Goal: Navigation & Orientation: Find specific page/section

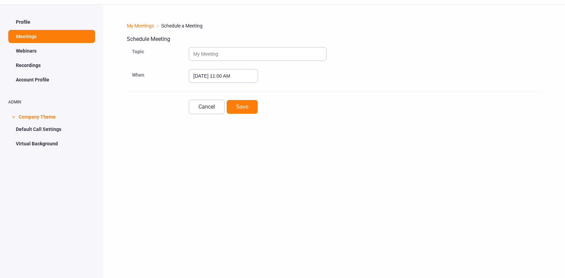
scroll to position [0, 5]
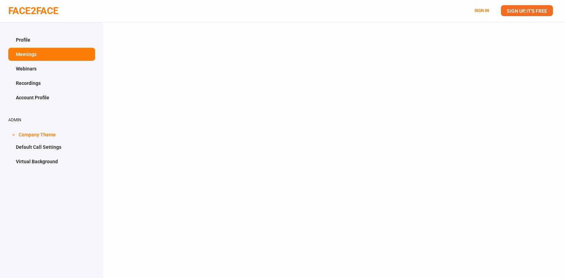
scroll to position [0, 5]
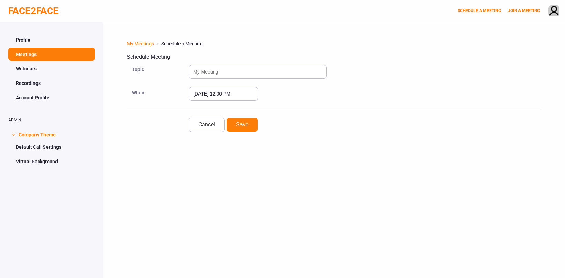
click at [34, 68] on link "Webinars" at bounding box center [51, 68] width 87 height 13
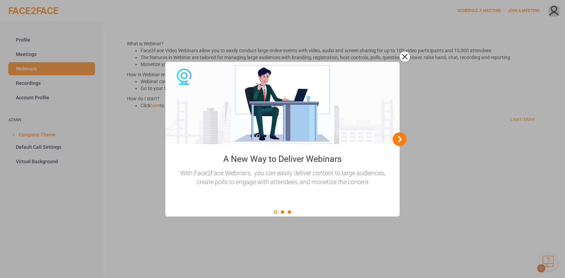
click at [404, 57] on div "close" at bounding box center [404, 57] width 10 height 10
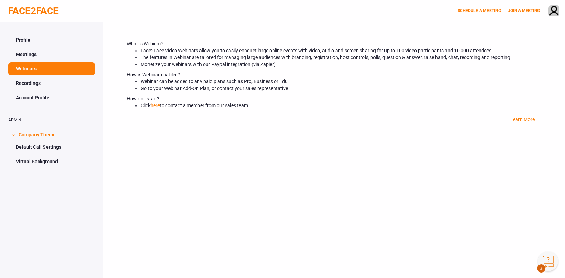
click at [545, 266] on button "Knowledge Center Bot, also known as KC Bot is an onboarding assistant that allo…" at bounding box center [548, 262] width 20 height 20
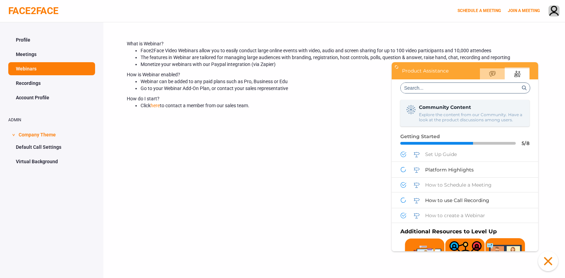
click at [546, 262] on button "Click to close the Knowledge Center Bot window." at bounding box center [548, 262] width 20 height 20
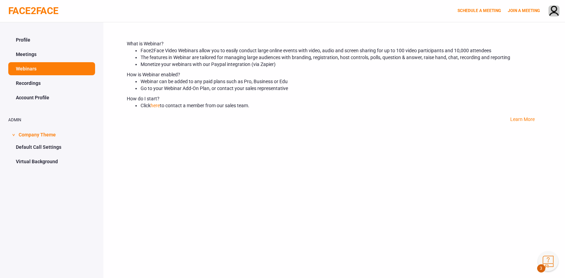
click at [550, 262] on button "Knowledge Center Bot, also known as KC Bot is an onboarding assistant that allo…" at bounding box center [548, 262] width 20 height 20
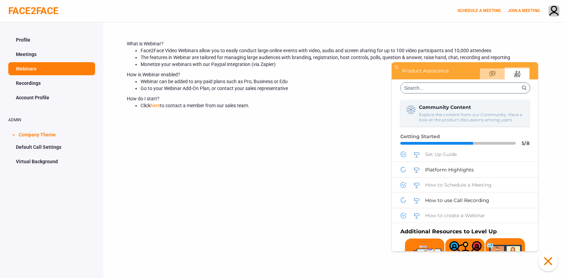
click at [549, 267] on button "Click to close the Knowledge Center Bot window." at bounding box center [548, 262] width 20 height 20
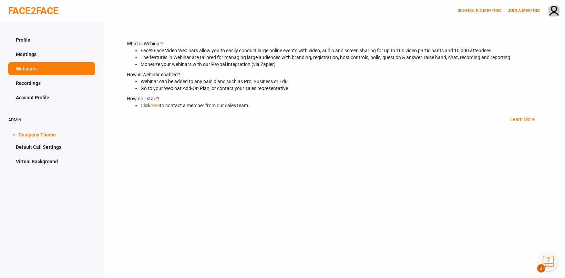
click at [550, 261] on button "Knowledge Center Bot, also known as KC Bot is an onboarding assistant that allo…" at bounding box center [548, 262] width 20 height 20
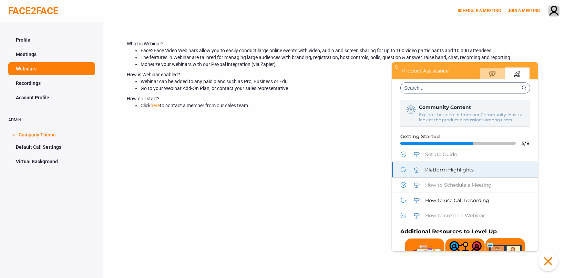
scroll to position [11, 0]
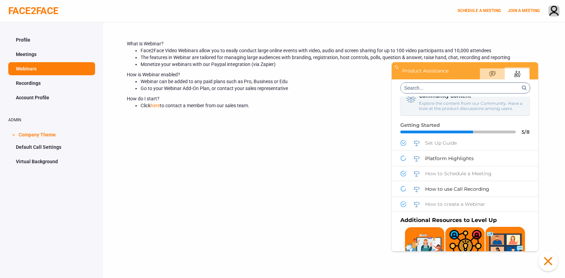
click at [490, 75] on icon "Your Feedback" at bounding box center [491, 74] width 7 height 7
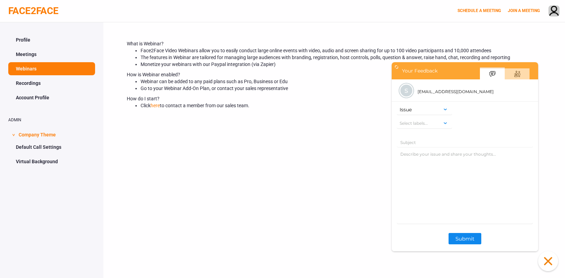
click at [511, 74] on div "Product Assistance" at bounding box center [516, 74] width 25 height 11
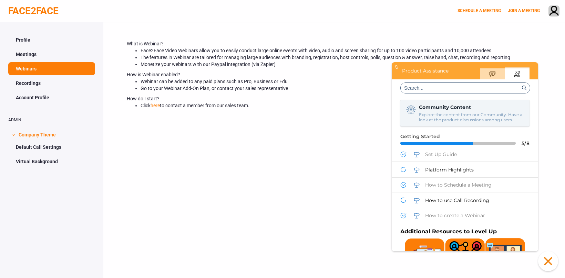
click at [398, 66] on icon "Expand" at bounding box center [396, 67] width 7 height 7
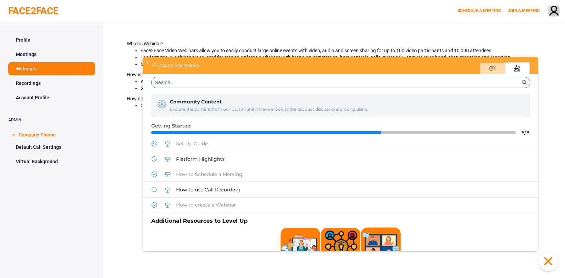
drag, startPoint x: 148, startPoint y: 60, endPoint x: 297, endPoint y: 120, distance: 160.6
click at [148, 60] on icon "Expand" at bounding box center [147, 61] width 7 height 7
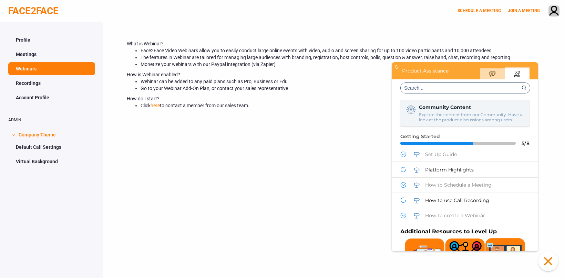
click at [548, 260] on button "Click to close the Knowledge Center Bot window." at bounding box center [548, 262] width 20 height 20
